Goal: Task Accomplishment & Management: Manage account settings

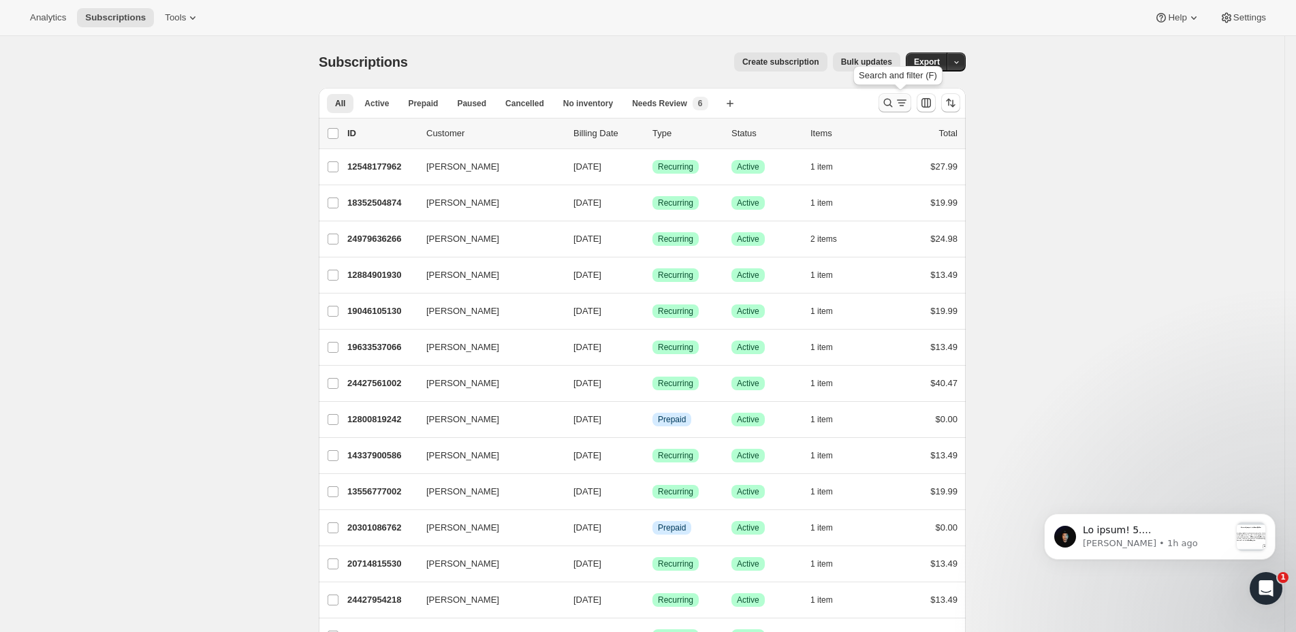
click at [891, 104] on icon "Search and filter results" at bounding box center [888, 103] width 14 height 14
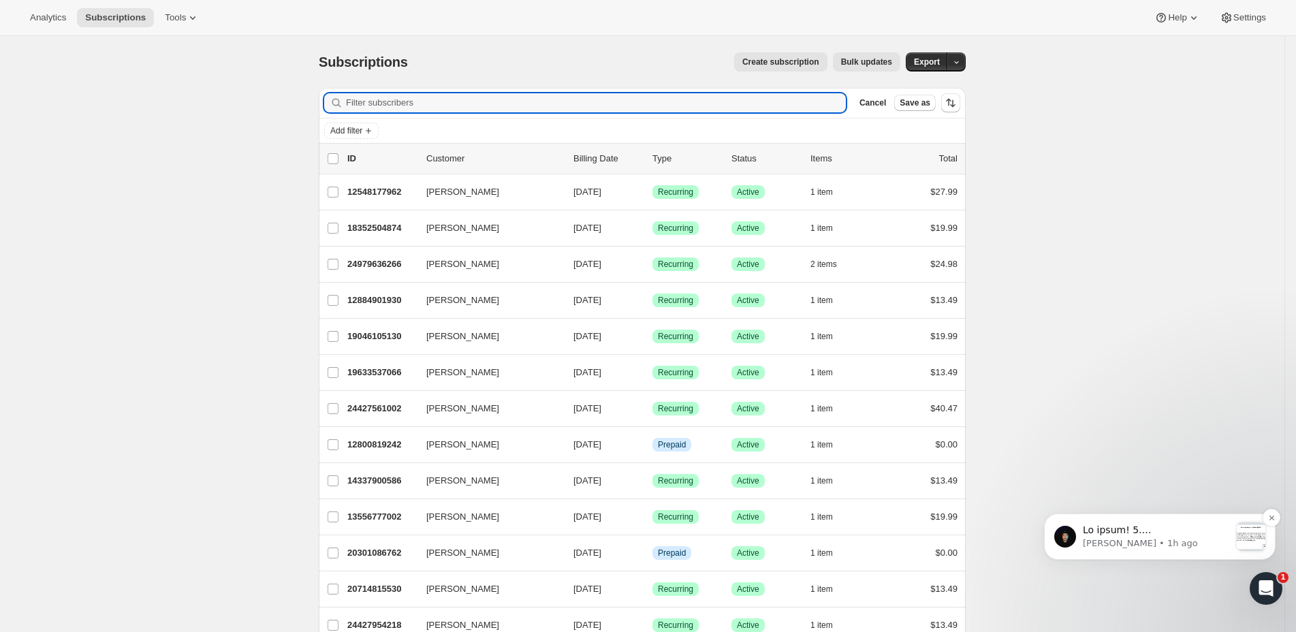
click at [1169, 537] on p "[PERSON_NAME] • 1h ago" at bounding box center [1156, 543] width 147 height 12
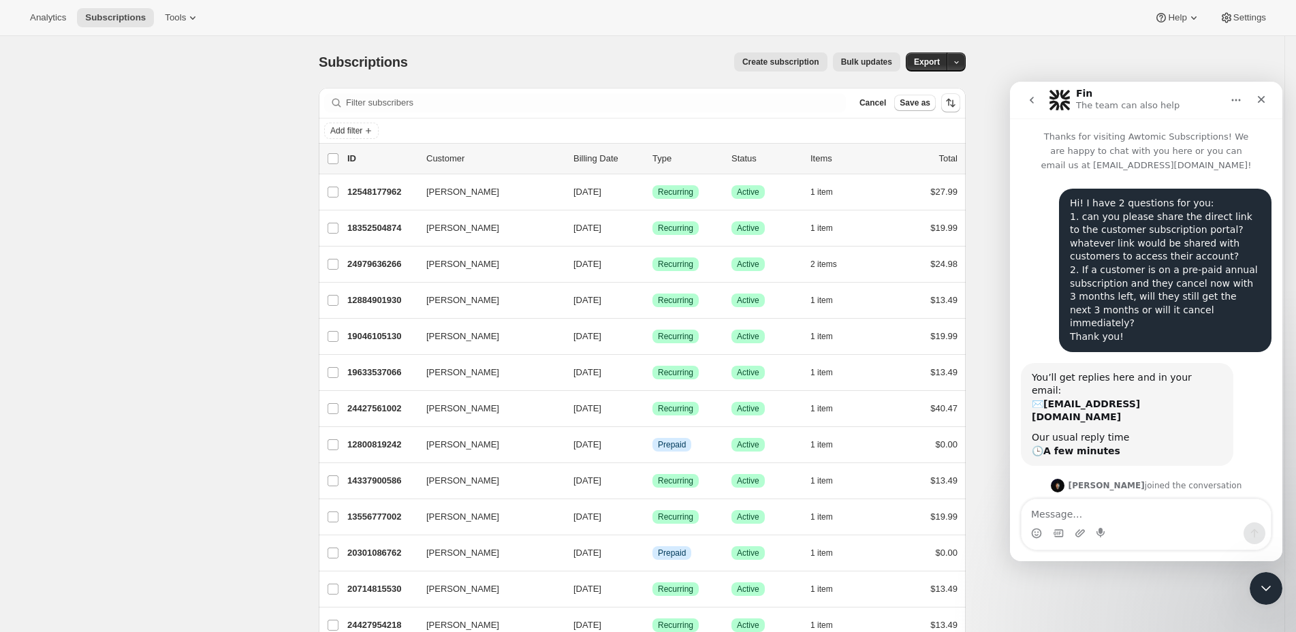
scroll to position [69, 0]
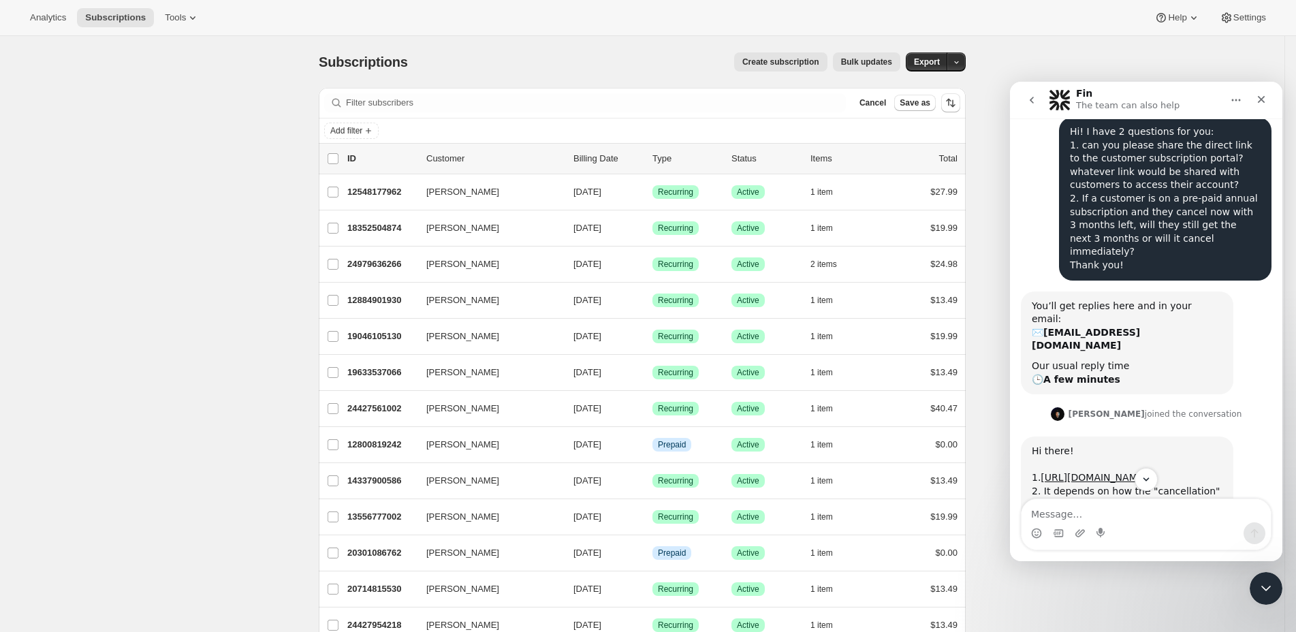
click at [1024, 30] on div "Analytics Subscriptions Tools Help Settings" at bounding box center [648, 18] width 1296 height 36
click at [1267, 105] on div "Close" at bounding box center [1261, 99] width 25 height 25
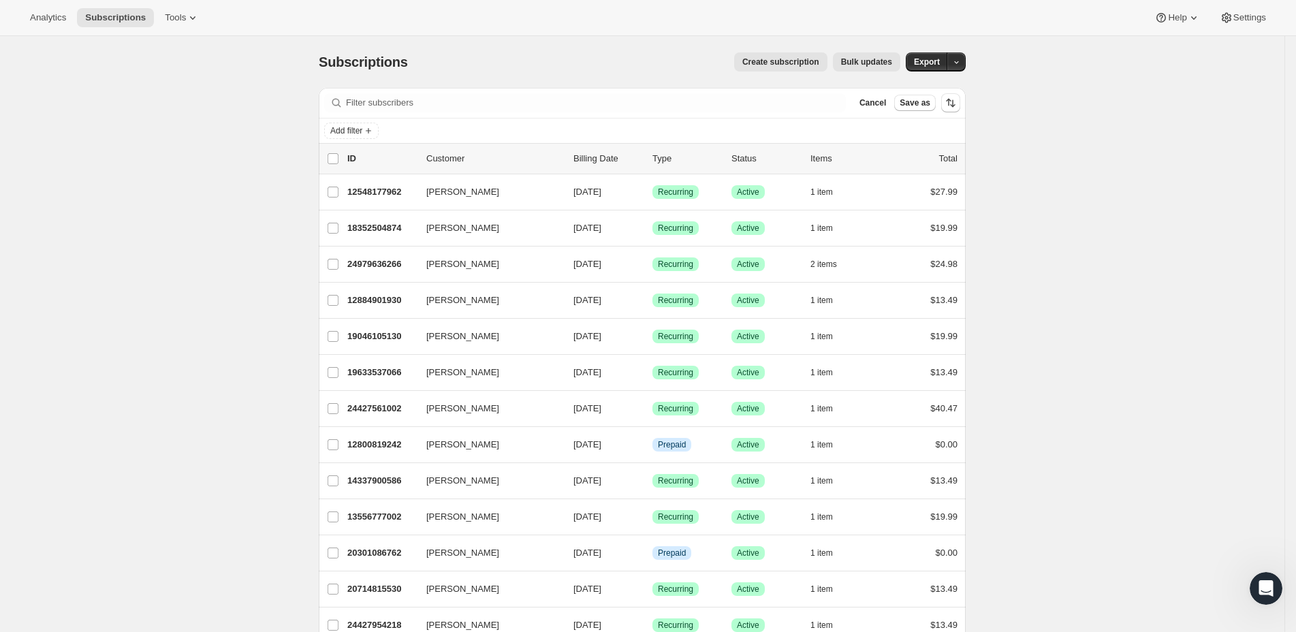
scroll to position [0, 0]
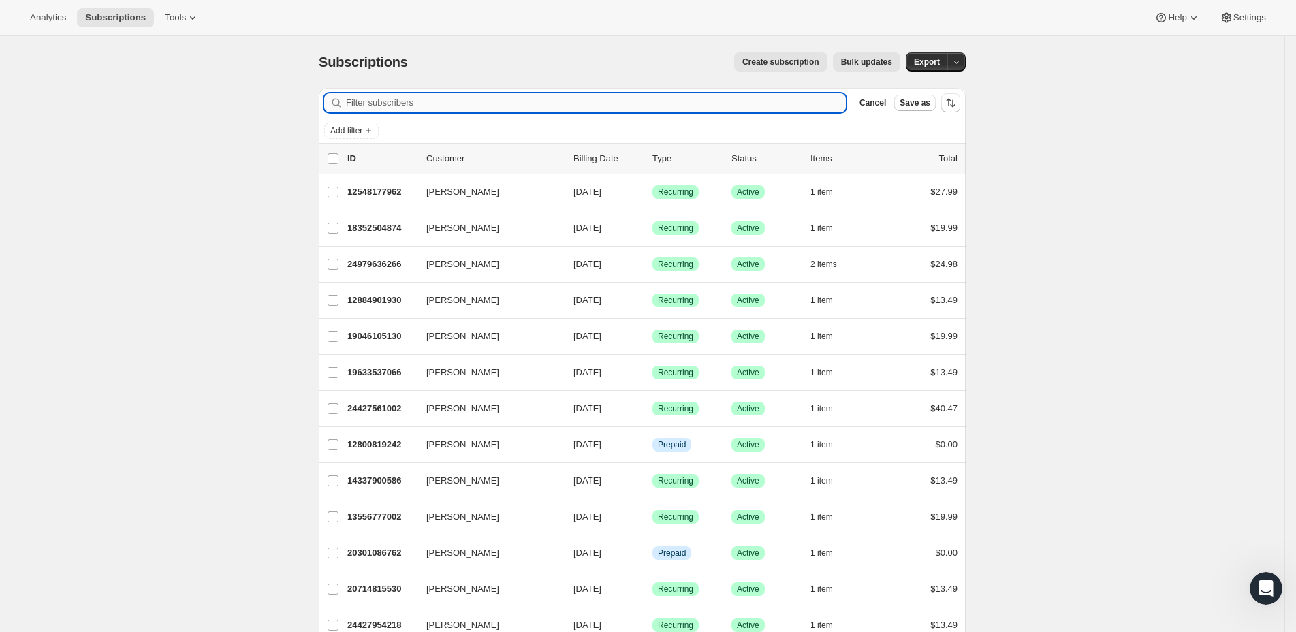
click at [554, 103] on input "Filter subscribers" at bounding box center [596, 102] width 500 height 19
paste input "[EMAIL_ADDRESS][DOMAIN_NAME]"
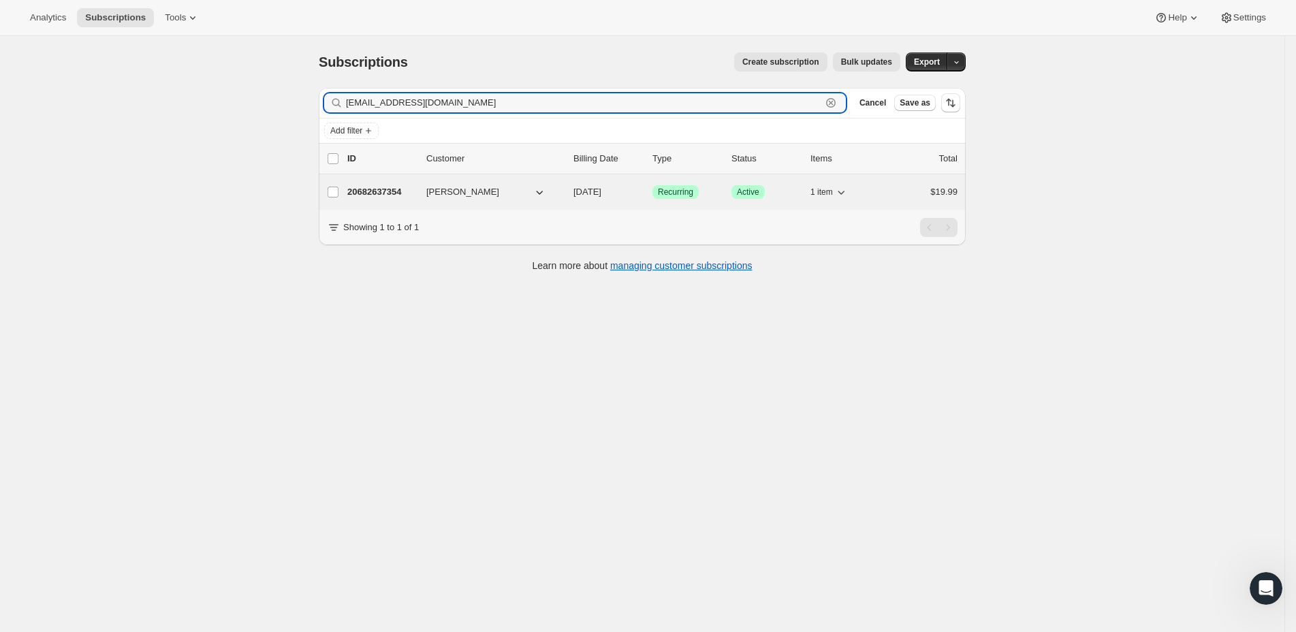
type input "[EMAIL_ADDRESS][DOMAIN_NAME]"
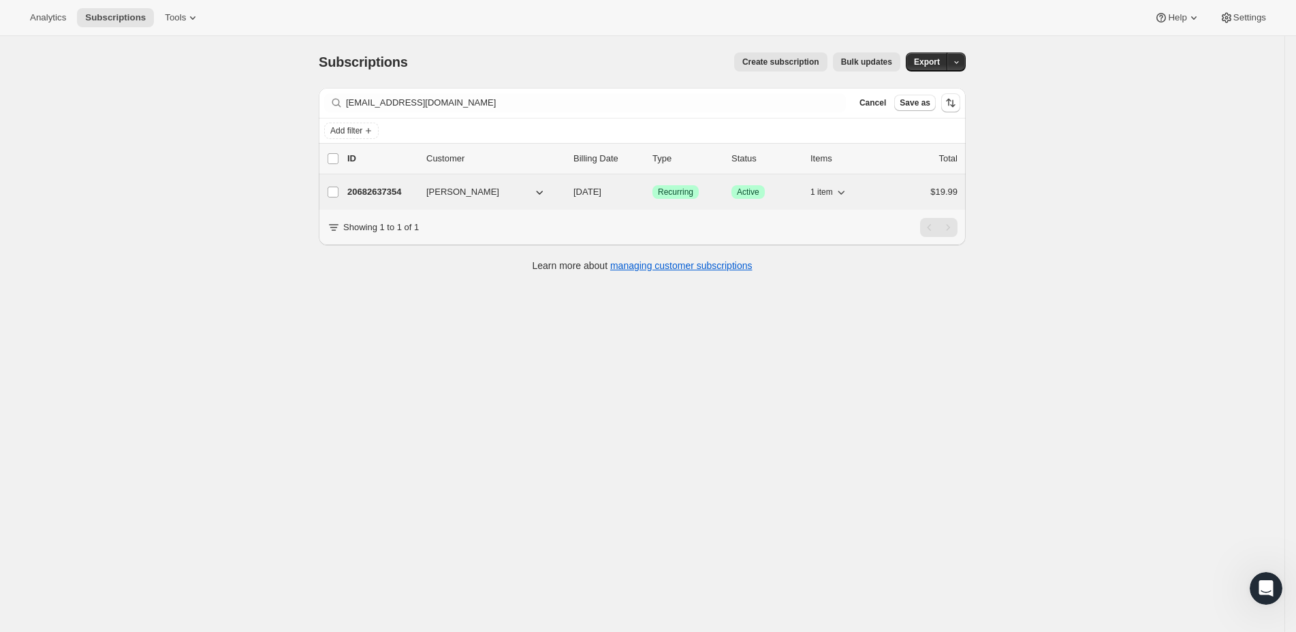
click at [405, 192] on p "20682637354" at bounding box center [381, 192] width 68 height 14
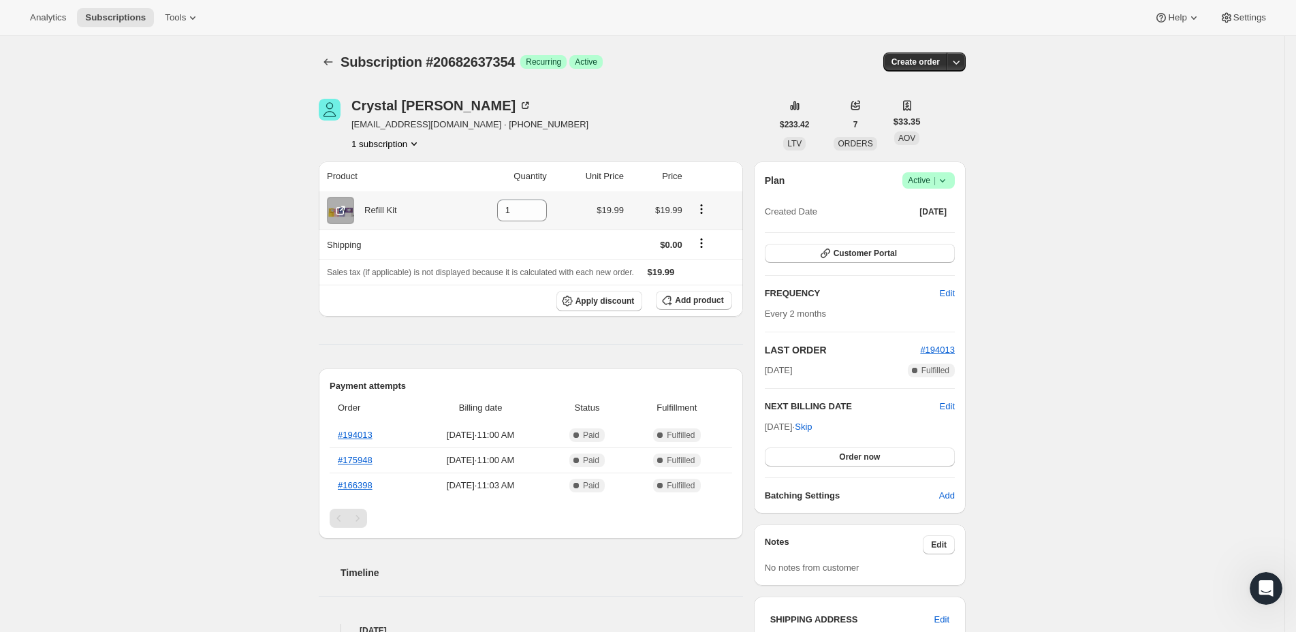
click at [708, 210] on icon "Product actions" at bounding box center [702, 209] width 14 height 14
click at [628, 94] on div "[PERSON_NAME] [EMAIL_ADDRESS][DOMAIN_NAME] · [PHONE_NUMBER] 1 subscription $233…" at bounding box center [637, 539] width 658 height 925
click at [680, 293] on button "Add product" at bounding box center [694, 300] width 76 height 19
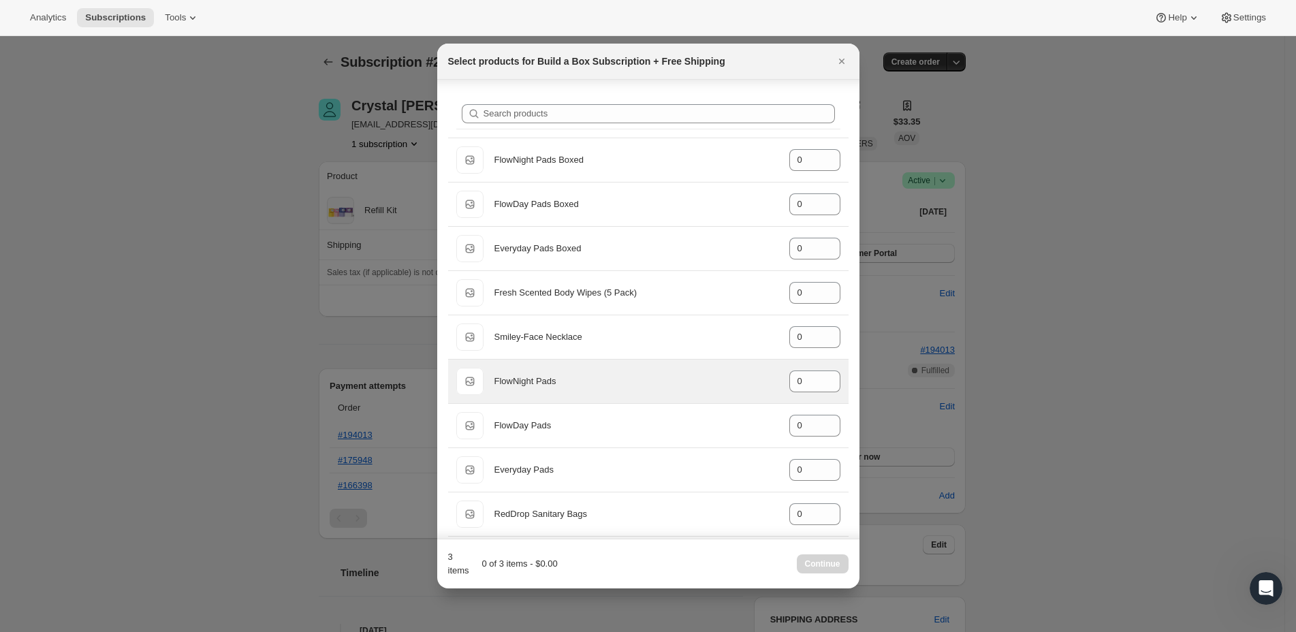
scroll to position [138, 0]
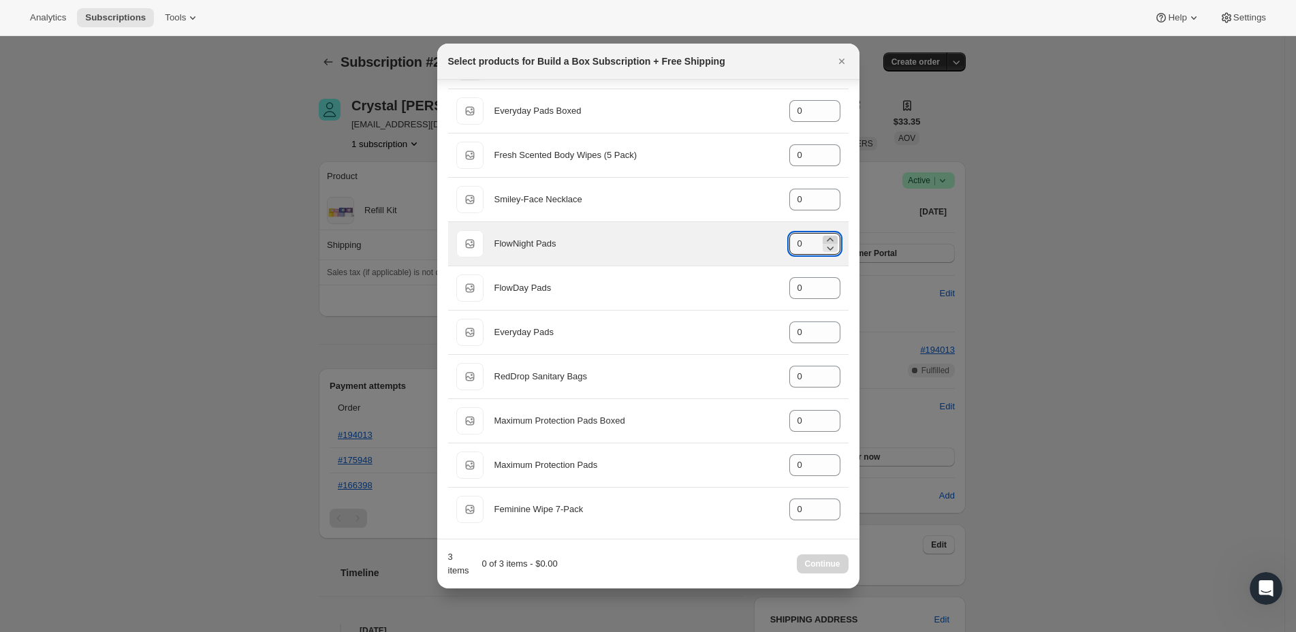
click at [827, 238] on icon ":rd4:" at bounding box center [830, 239] width 6 height 3
type input "2"
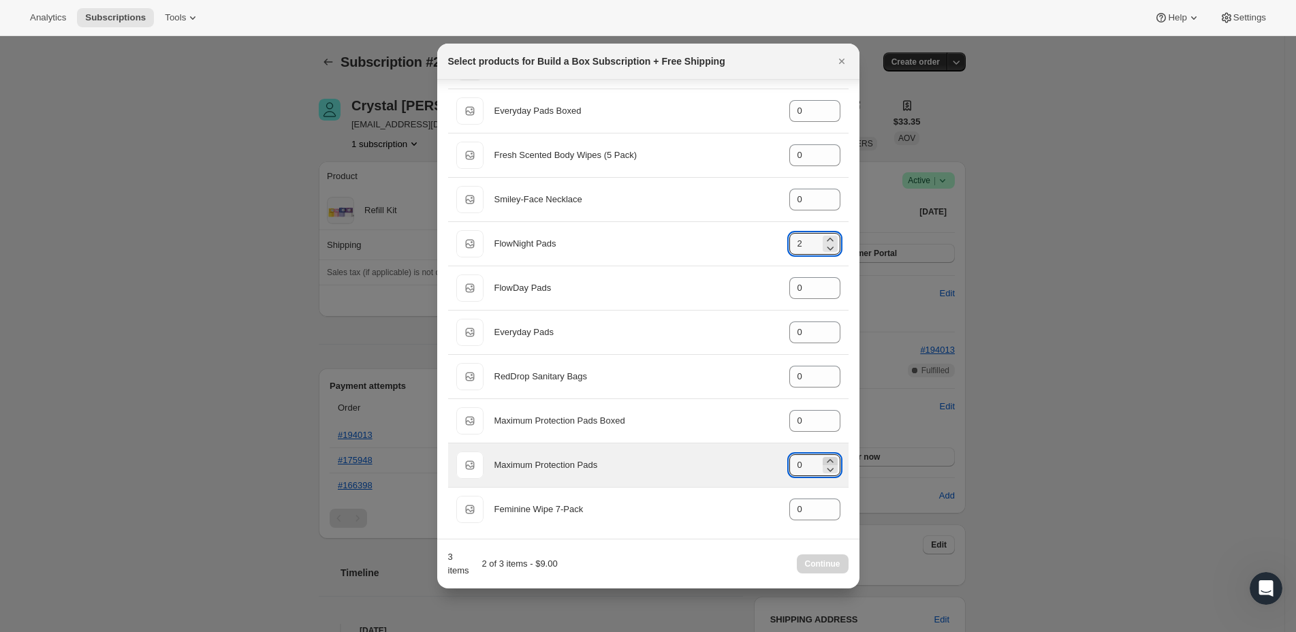
click at [823, 456] on icon ":rd4:" at bounding box center [830, 461] width 14 height 14
type input "1"
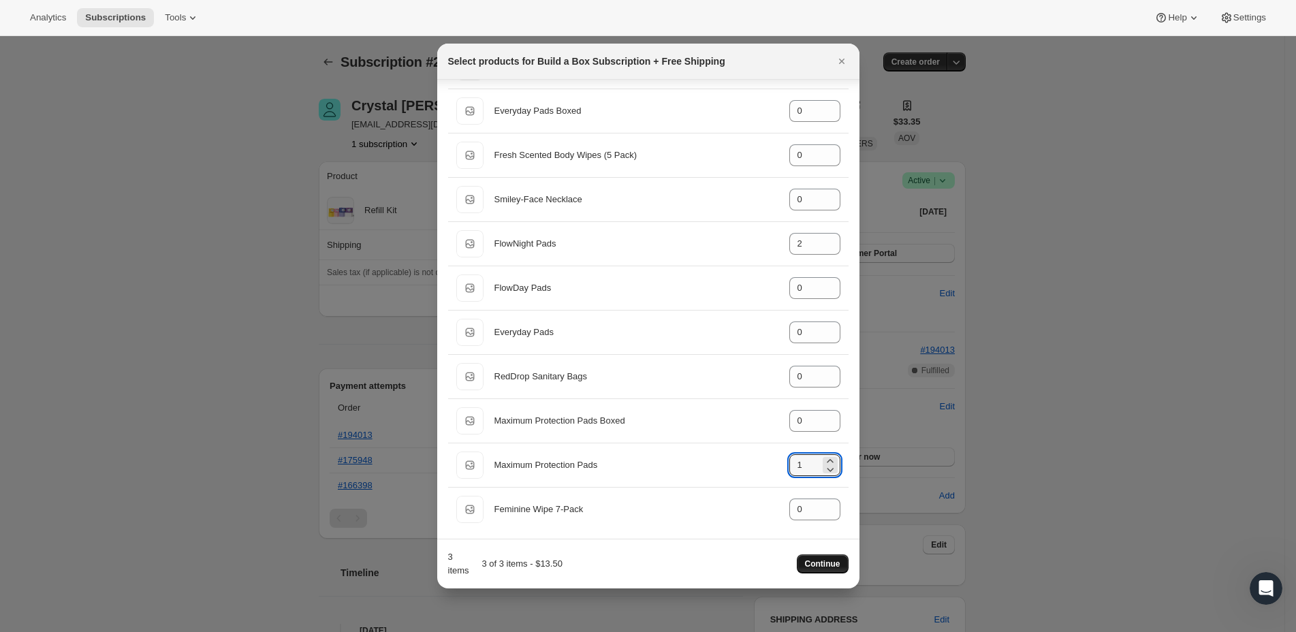
click at [819, 560] on span "Continue" at bounding box center [822, 563] width 35 height 11
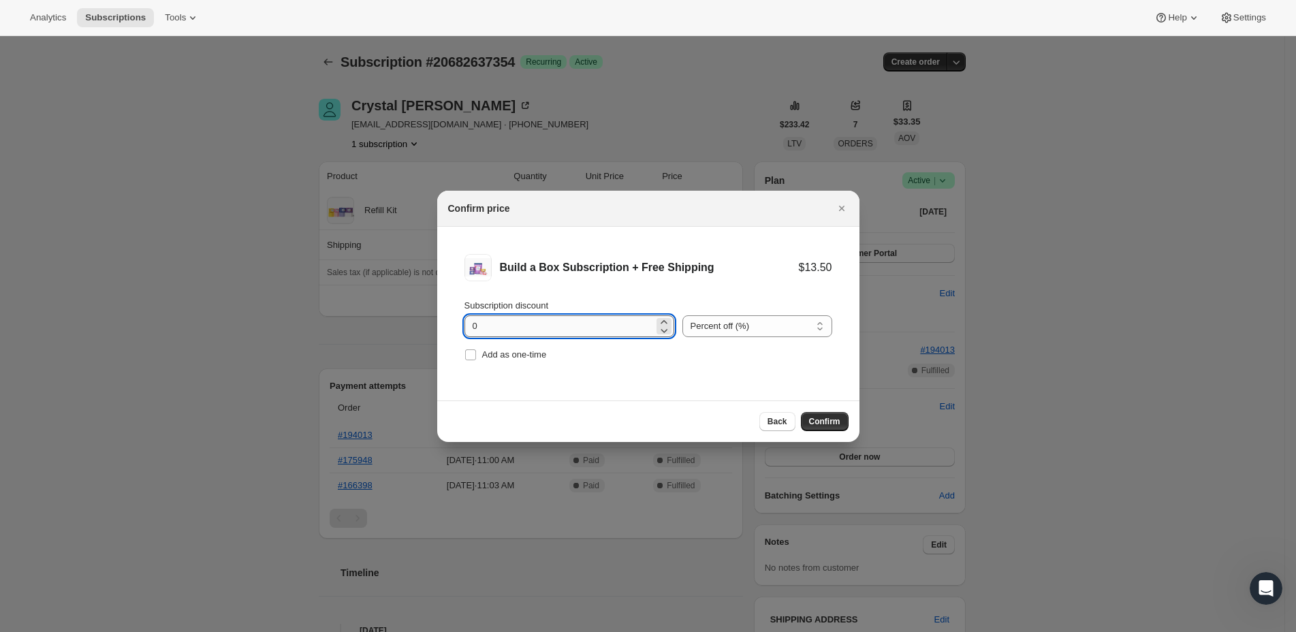
click at [613, 324] on input "0" at bounding box center [558, 326] width 189 height 22
click at [659, 323] on icon ":rdl:" at bounding box center [664, 330] width 14 height 14
click at [661, 321] on icon ":rdl:" at bounding box center [664, 321] width 6 height 3
click at [657, 331] on icon ":rdl:" at bounding box center [664, 330] width 14 height 14
type input "0"
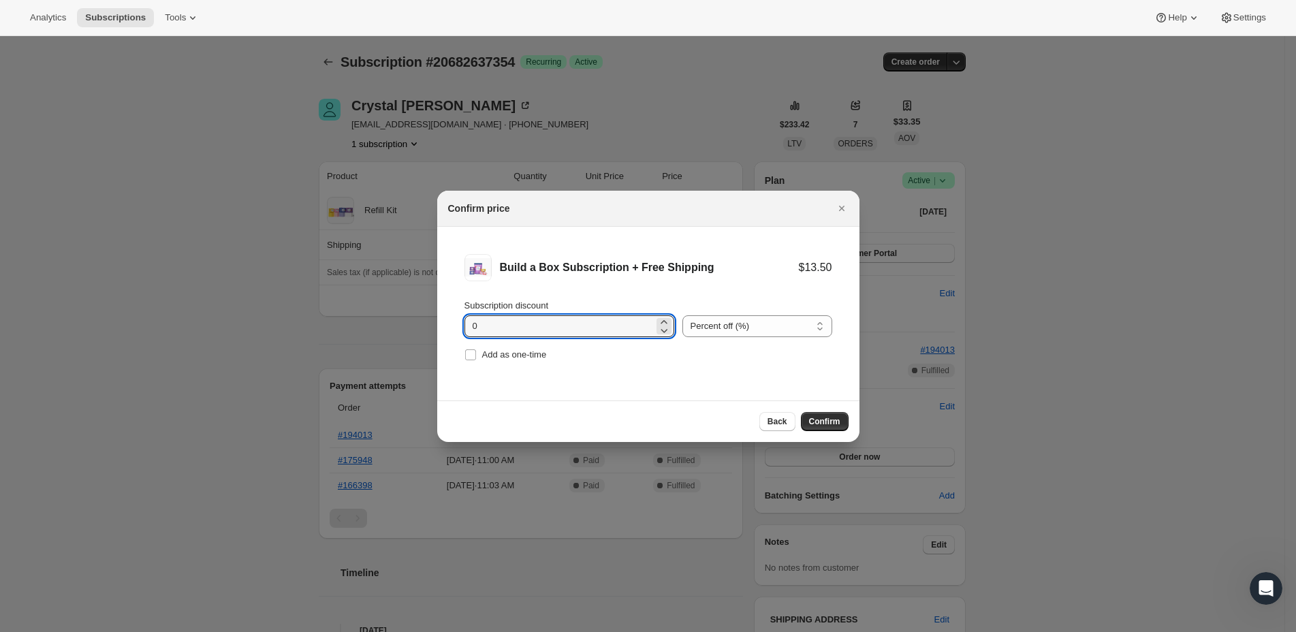
click at [654, 354] on div "Add as one-time" at bounding box center [648, 354] width 368 height 19
click at [820, 413] on button "Confirm" at bounding box center [825, 421] width 48 height 19
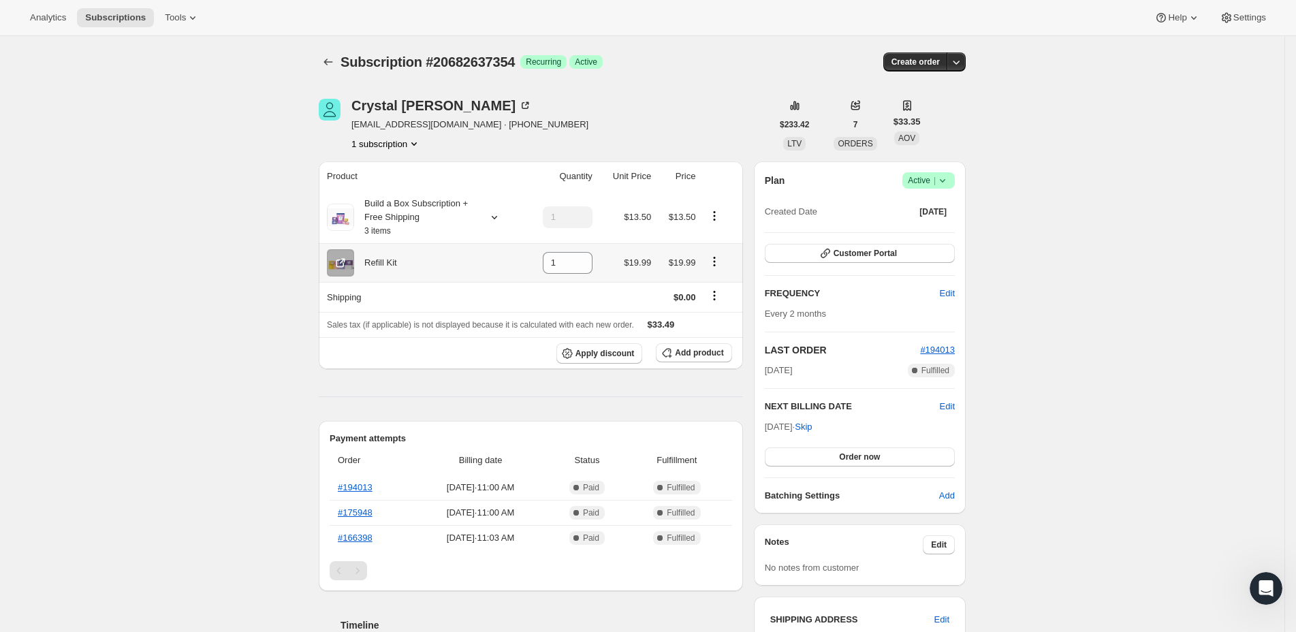
click at [718, 254] on button "Product actions" at bounding box center [714, 261] width 22 height 15
click at [715, 282] on span "Swap variant" at bounding box center [718, 287] width 51 height 10
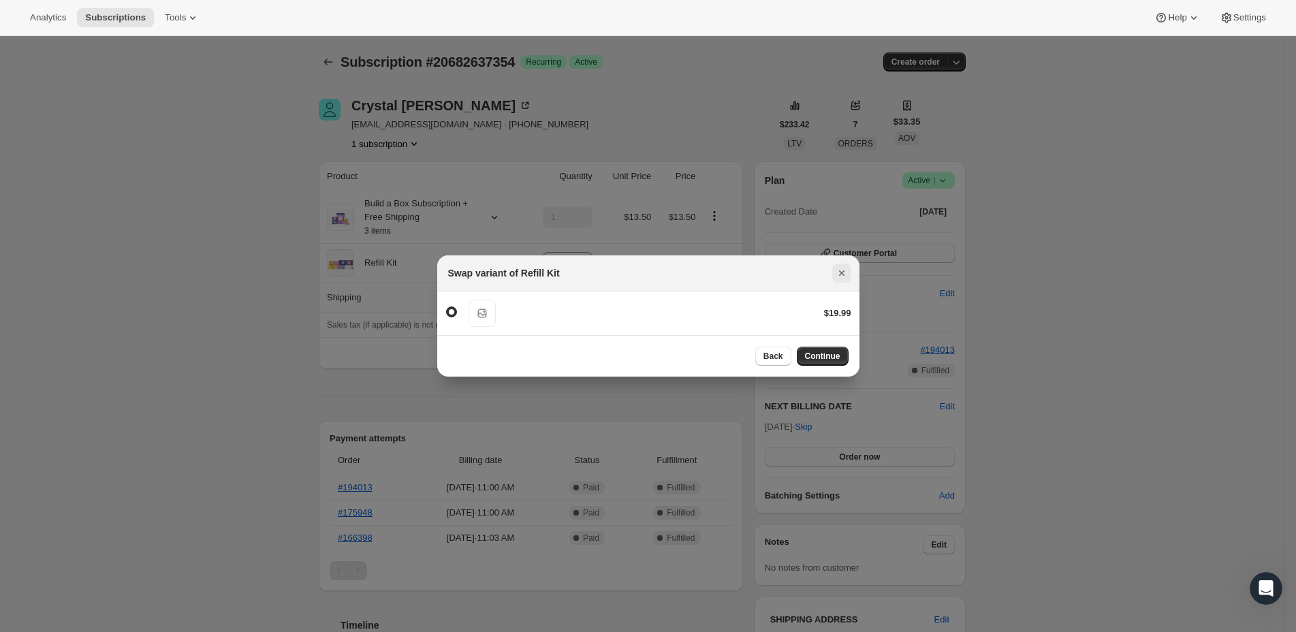
click at [844, 277] on icon "Close" at bounding box center [842, 273] width 14 height 14
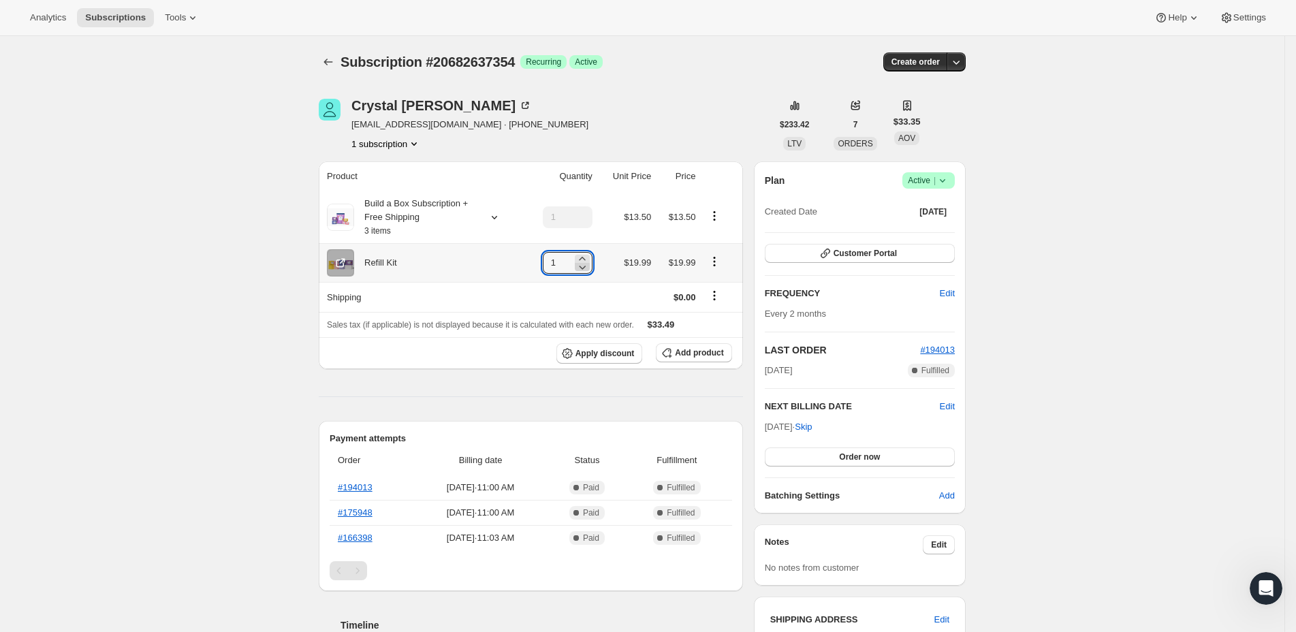
click at [580, 263] on icon at bounding box center [582, 267] width 14 height 14
type input "0"
click at [718, 296] on icon "Shipping actions" at bounding box center [715, 296] width 14 height 14
click at [716, 259] on icon "Product actions" at bounding box center [715, 262] width 14 height 14
click at [574, 282] on td at bounding box center [560, 297] width 73 height 30
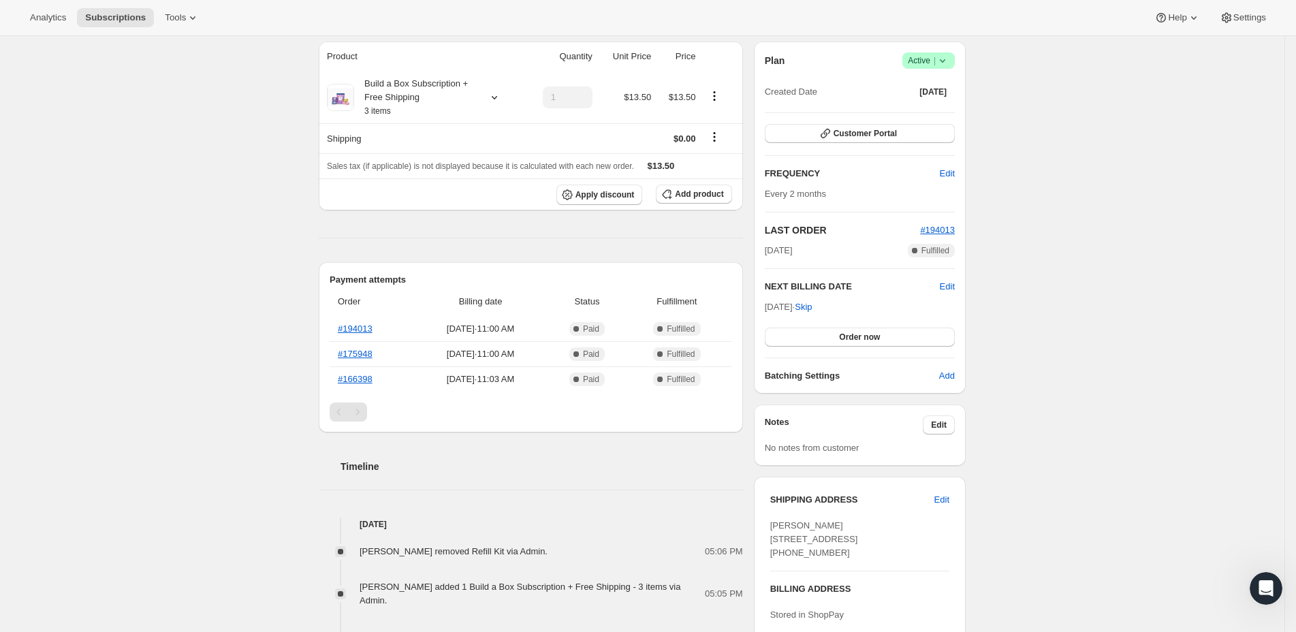
scroll to position [0, 0]
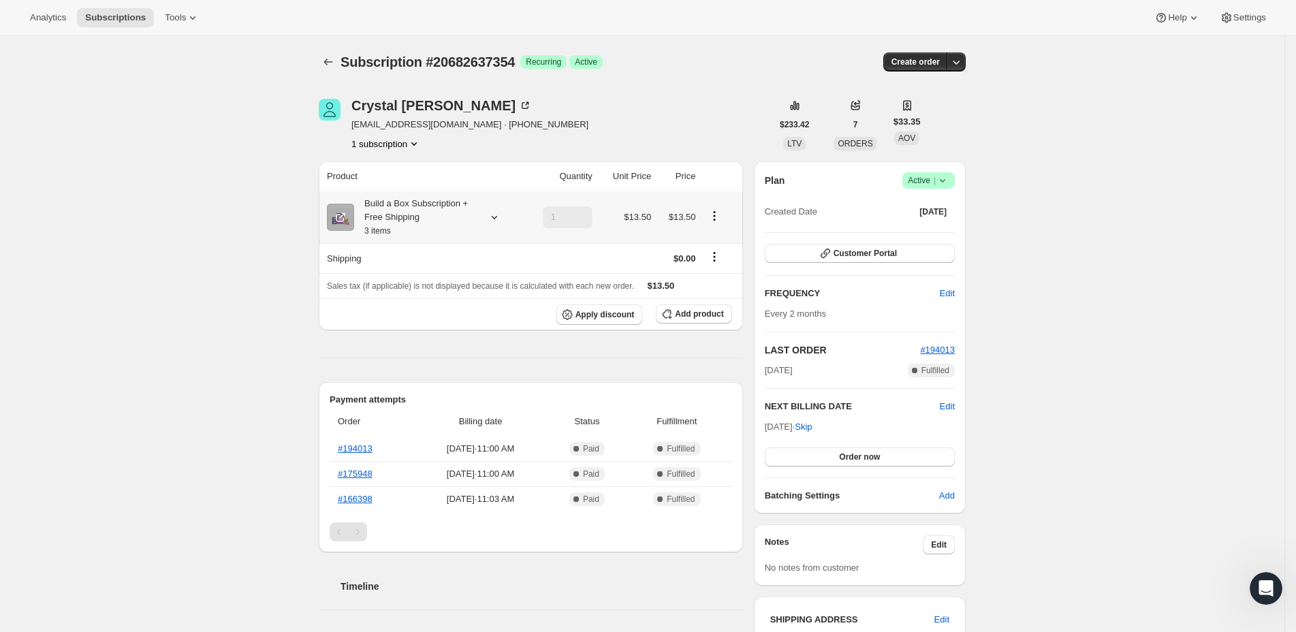
click at [721, 220] on icon "Product actions" at bounding box center [715, 216] width 14 height 14
click at [722, 232] on button "Edit box" at bounding box center [720, 241] width 41 height 22
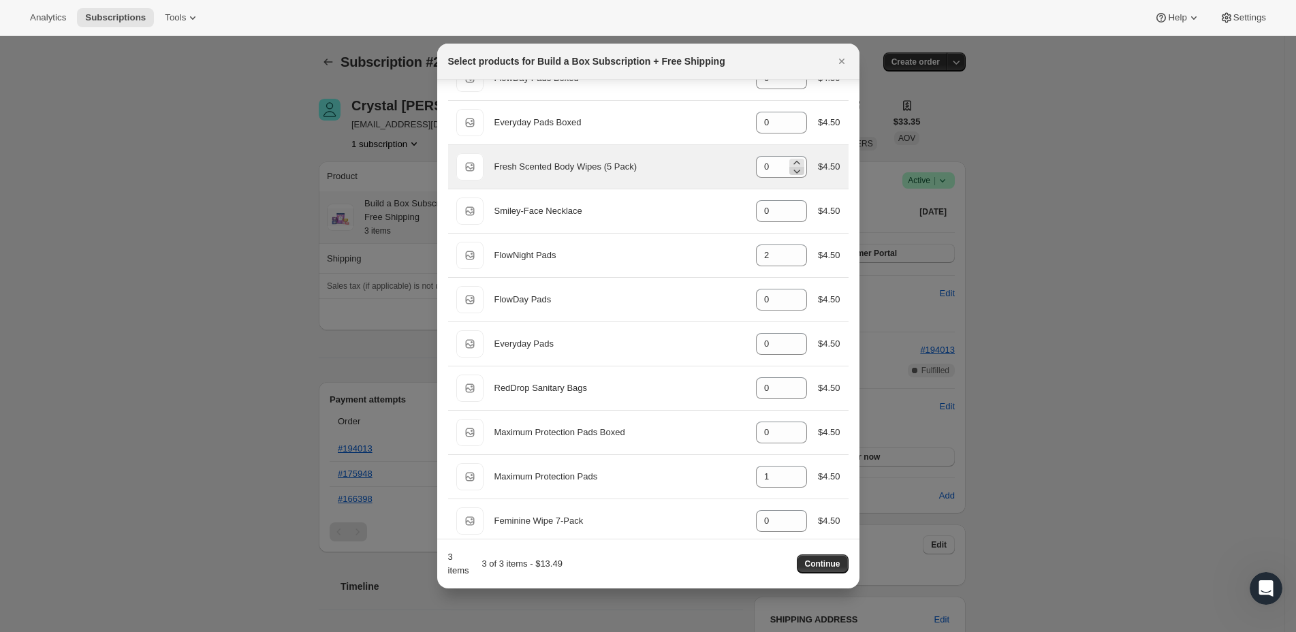
scroll to position [138, 0]
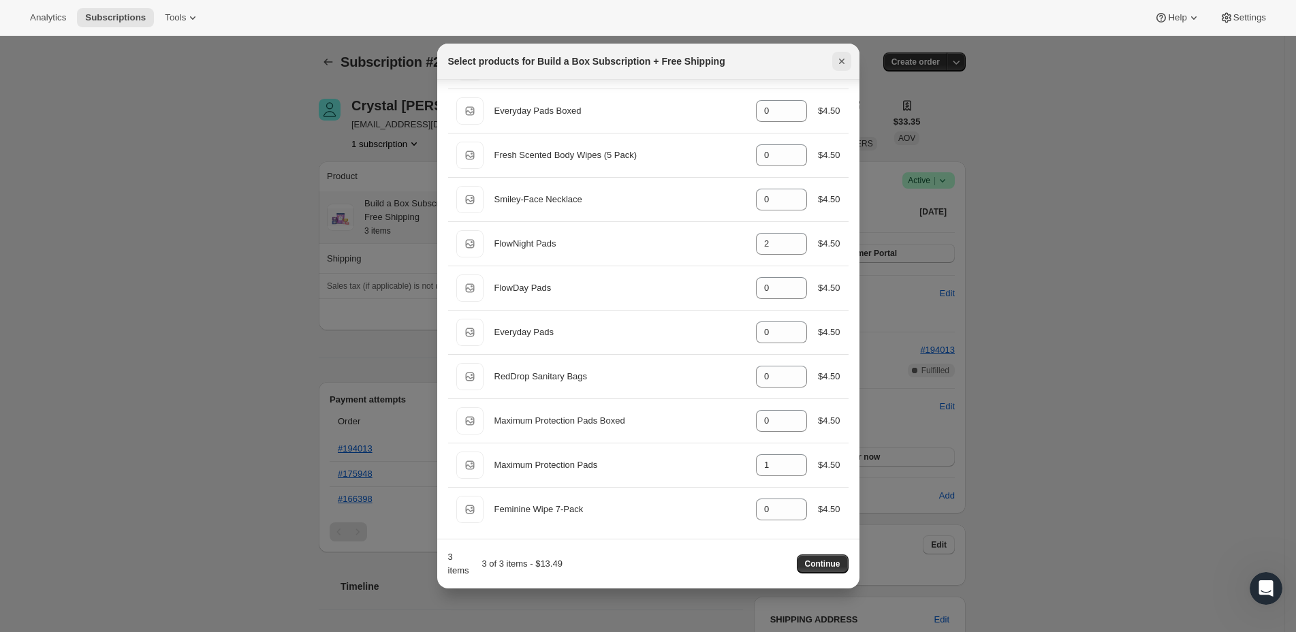
click at [844, 63] on icon "Close" at bounding box center [842, 61] width 14 height 14
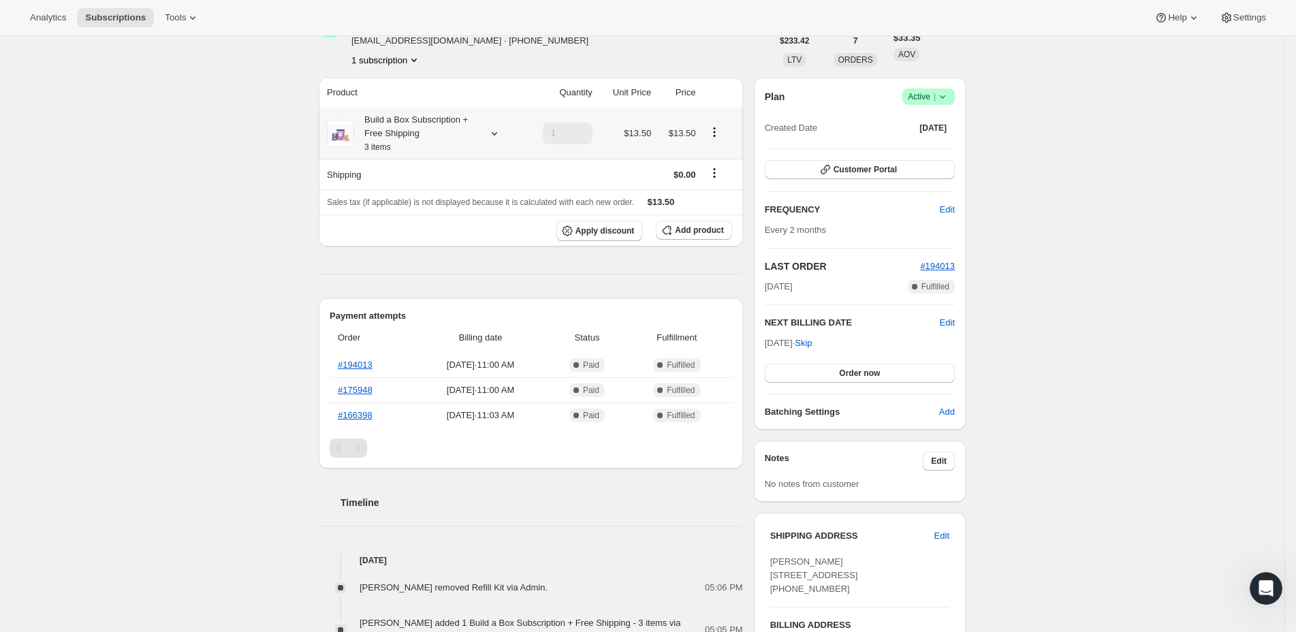
scroll to position [0, 0]
